Goal: Find contact information: Obtain details needed to contact an individual or organization

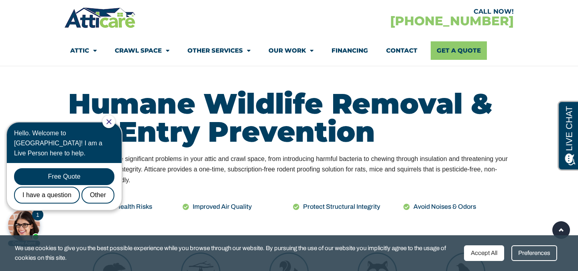
scroll to position [327, 0]
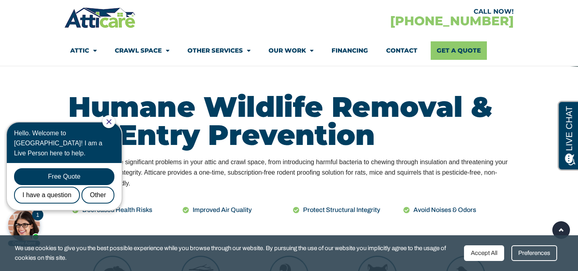
click at [115, 122] on div at bounding box center [108, 121] width 13 height 13
click at [112, 121] on icon "Close Chat" at bounding box center [108, 121] width 5 height 5
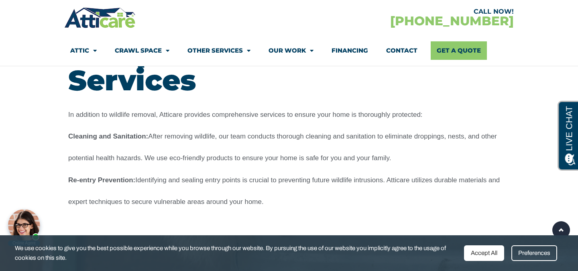
scroll to position [1246, 0]
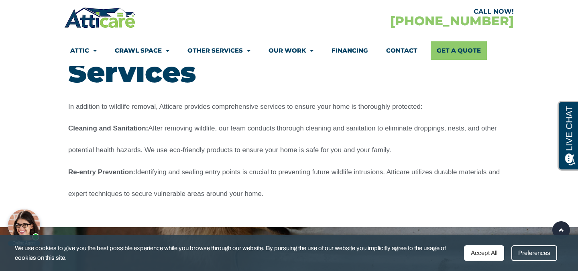
drag, startPoint x: 298, startPoint y: 120, endPoint x: 364, endPoint y: 195, distance: 100.2
click at [364, 195] on h2 "In addition to wildlife removal, Atticare provides comprehensive services to en…" at bounding box center [289, 148] width 442 height 109
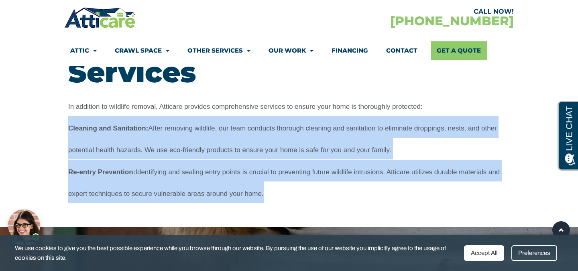
drag, startPoint x: 364, startPoint y: 195, endPoint x: 63, endPoint y: 136, distance: 306.0
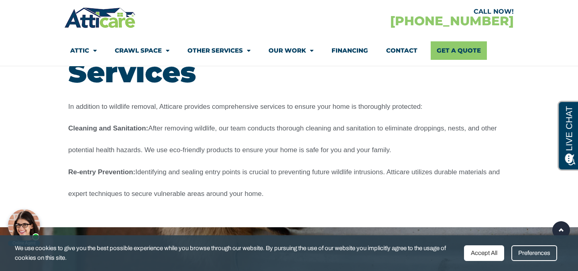
drag, startPoint x: 63, startPoint y: 103, endPoint x: 297, endPoint y: 193, distance: 250.9
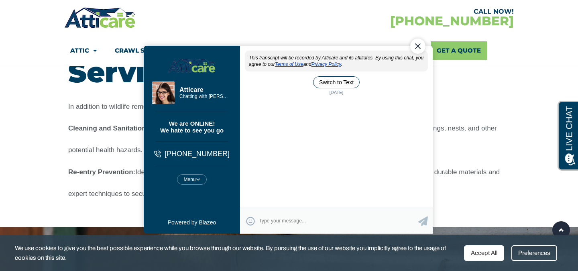
scroll to position [0, 0]
click at [419, 44] on div "Close Chat" at bounding box center [417, 45] width 15 height 15
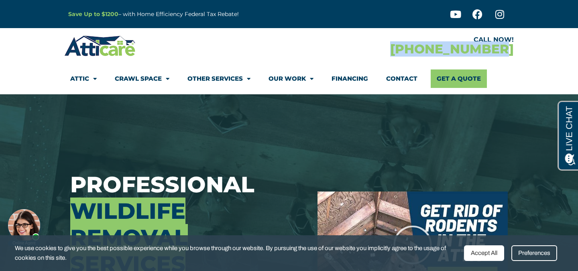
drag, startPoint x: 509, startPoint y: 51, endPoint x: 400, endPoint y: 51, distance: 108.4
click at [400, 51] on div "CALL NOW! [PHONE_NUMBER]" at bounding box center [401, 45] width 225 height 23
click at [410, 53] on div "CALL NOW! [PHONE_NUMBER]" at bounding box center [401, 45] width 225 height 23
drag, startPoint x: 410, startPoint y: 53, endPoint x: 490, endPoint y: 53, distance: 80.3
click at [490, 53] on div "CALL NOW! [PHONE_NUMBER]" at bounding box center [401, 45] width 225 height 23
